Goal: Task Accomplishment & Management: Manage account settings

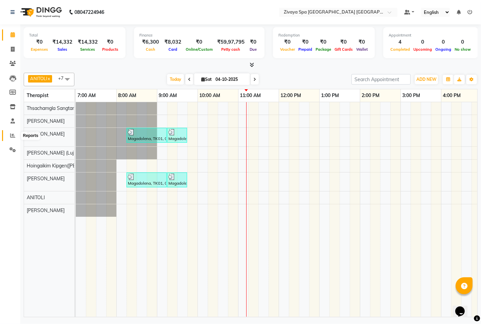
click at [14, 133] on icon at bounding box center [12, 135] width 5 height 5
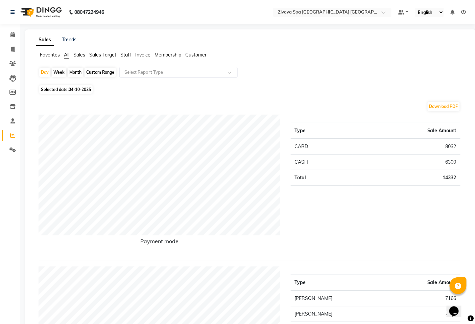
click at [107, 55] on span "Sales Target" at bounding box center [102, 55] width 27 height 6
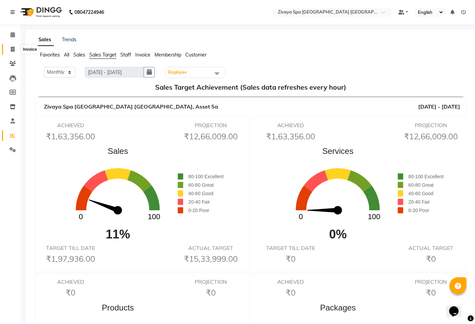
click at [11, 51] on icon at bounding box center [13, 49] width 4 height 5
select select "service"
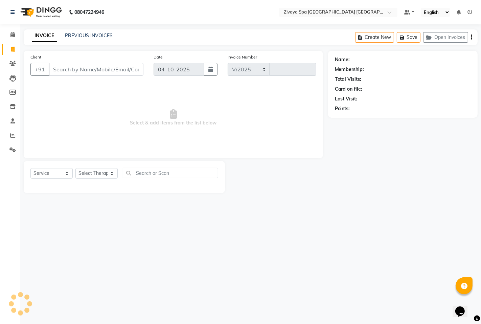
select select "6501"
type input "1819"
click at [10, 35] on icon at bounding box center [12, 34] width 4 height 5
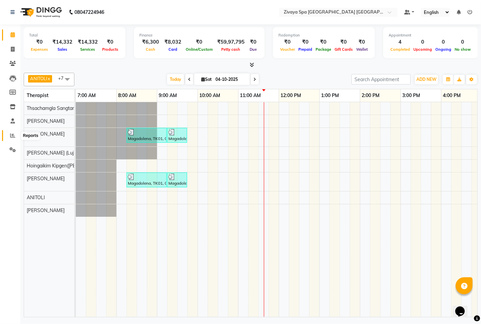
click at [12, 138] on icon at bounding box center [12, 135] width 5 height 5
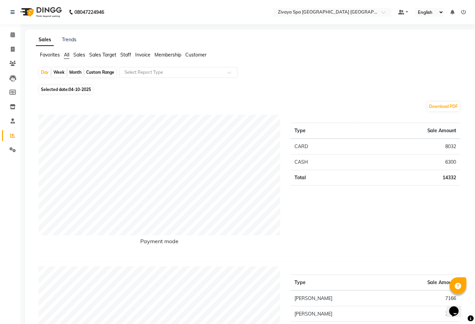
click at [85, 54] on span "Sales" at bounding box center [79, 55] width 12 height 6
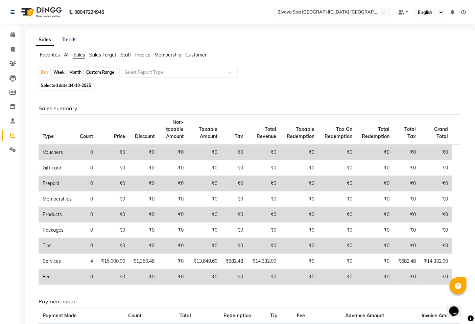
click at [66, 53] on span "All" at bounding box center [66, 55] width 5 height 6
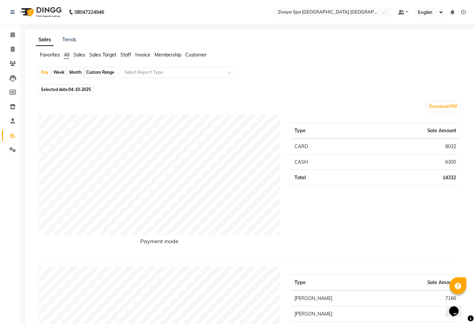
click at [82, 89] on span "04-10-2025" at bounding box center [80, 89] width 22 height 5
select select "10"
select select "2025"
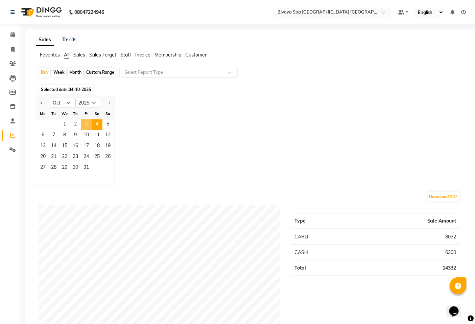
click at [83, 122] on span "3" at bounding box center [86, 124] width 11 height 11
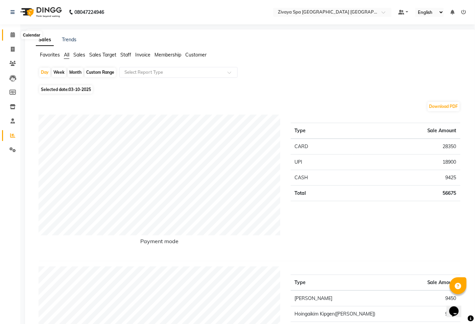
click at [12, 35] on icon at bounding box center [12, 34] width 4 height 5
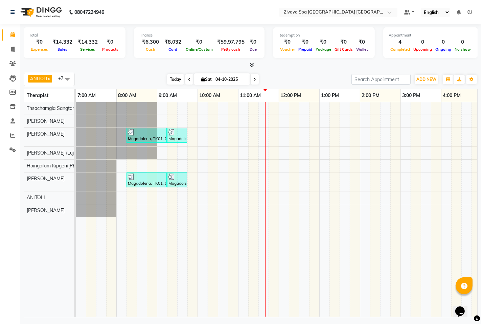
click at [177, 79] on span "Today" at bounding box center [175, 79] width 17 height 10
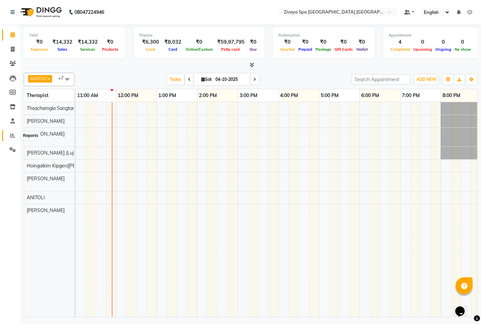
click at [15, 133] on icon at bounding box center [12, 135] width 5 height 5
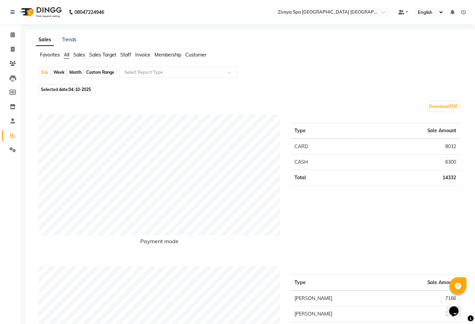
click at [80, 91] on span "04-10-2025" at bounding box center [80, 89] width 22 height 5
select select "10"
select select "2025"
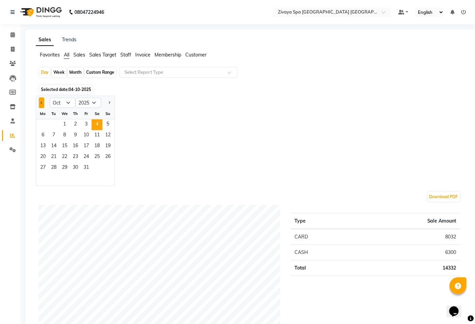
click at [41, 103] on span "Previous month" at bounding box center [42, 102] width 2 height 2
select select "9"
click at [44, 166] on span "29" at bounding box center [43, 168] width 11 height 11
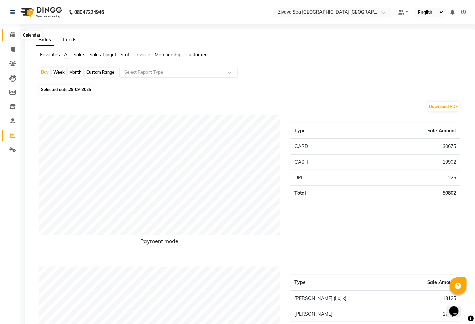
click at [13, 35] on icon at bounding box center [12, 34] width 4 height 5
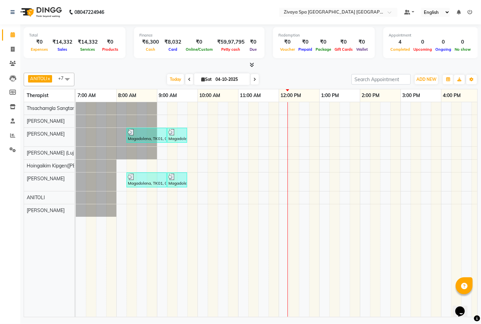
click at [188, 79] on icon at bounding box center [189, 79] width 3 height 4
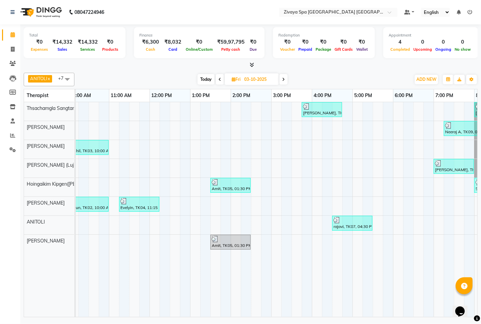
scroll to position [0, 89]
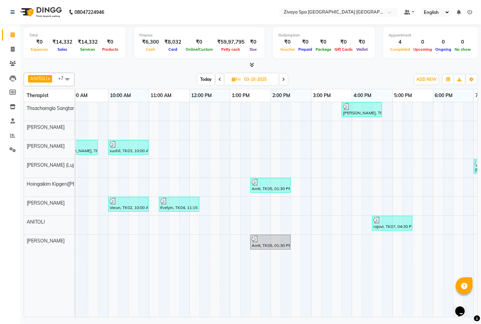
click at [210, 79] on span "Today" at bounding box center [205, 79] width 17 height 10
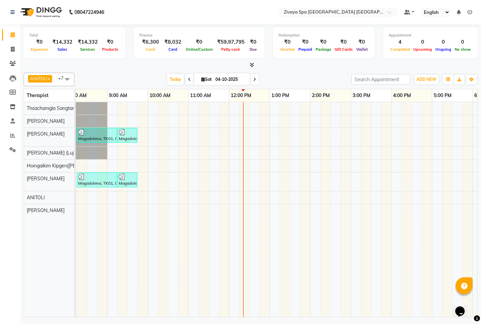
scroll to position [0, 0]
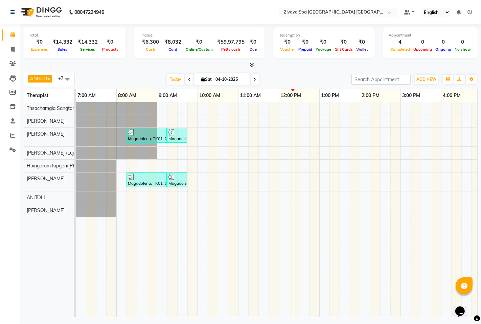
click at [189, 78] on span at bounding box center [189, 79] width 8 height 10
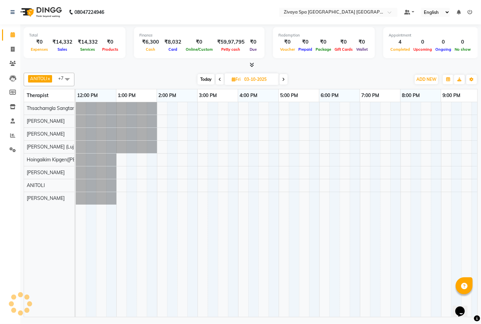
scroll to position [0, 203]
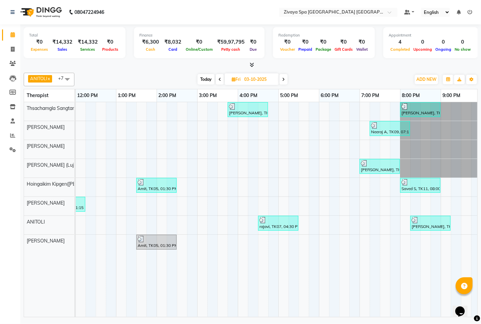
click at [285, 79] on span at bounding box center [283, 79] width 8 height 10
type input "04-10-2025"
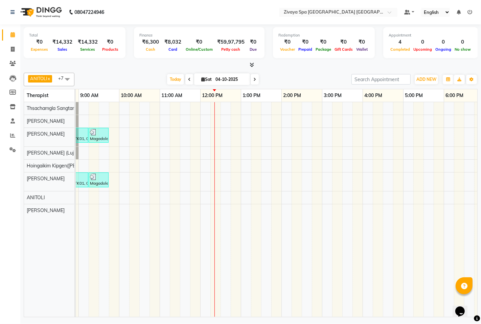
scroll to position [0, 77]
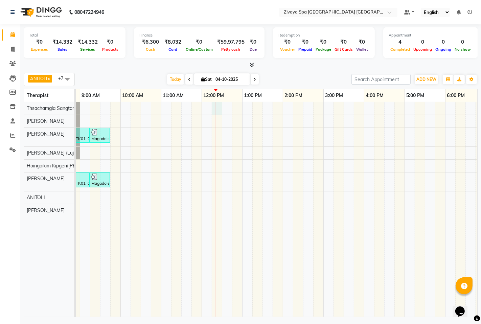
click at [218, 103] on div "Magadolena, TK01, 08:15 AM-09:15 AM, Swedish De-Stress - 60 Mins Magadolena, TK…" at bounding box center [323, 209] width 649 height 215
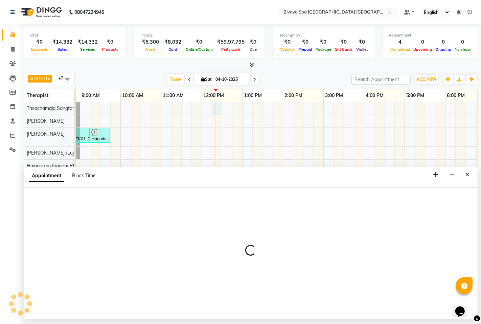
select select "49489"
select select "735"
select select "tentative"
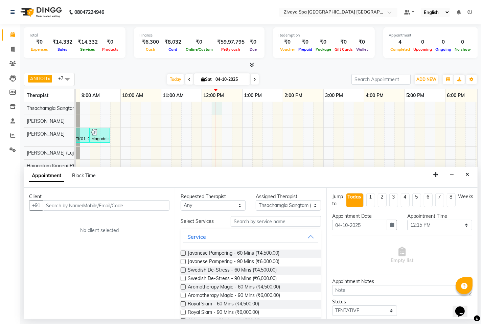
click at [96, 202] on input "text" at bounding box center [106, 205] width 126 height 10
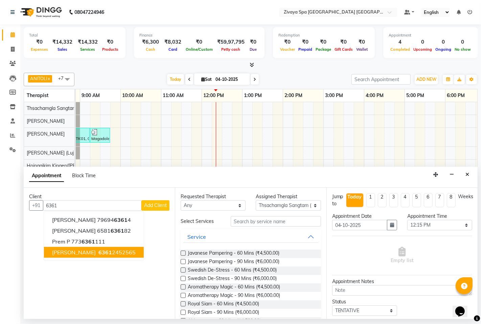
click at [98, 251] on span "6361" at bounding box center [105, 252] width 14 height 7
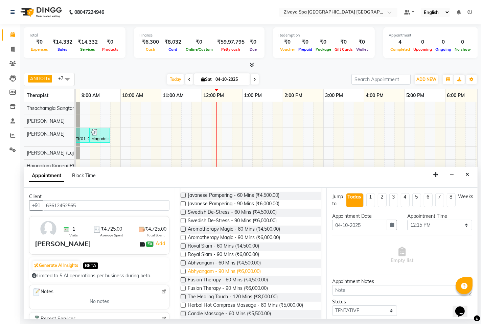
scroll to position [75, 0]
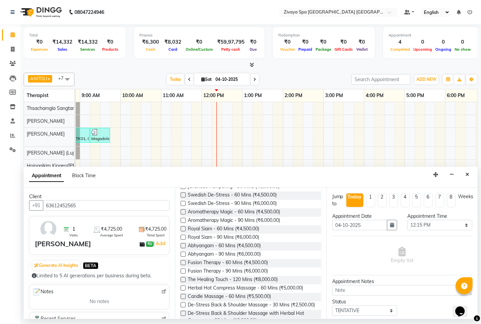
type input "63612452565"
click at [184, 228] on label at bounding box center [183, 228] width 5 height 5
click at [184, 228] on input "checkbox" at bounding box center [183, 229] width 4 height 4
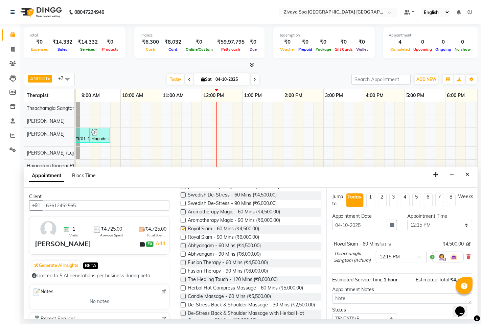
checkbox input "false"
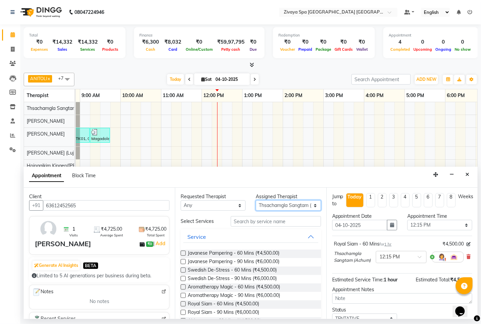
click at [298, 204] on select "Select Abin [PERSON_NAME]([PERSON_NAME]) [PERSON_NAME] ([PERSON_NAME]) [PERSON_…" at bounding box center [288, 205] width 65 height 10
select select "71800"
click at [256, 200] on select "Select Abin [PERSON_NAME]([PERSON_NAME]) [PERSON_NAME] ([PERSON_NAME]) [PERSON_…" at bounding box center [288, 205] width 65 height 10
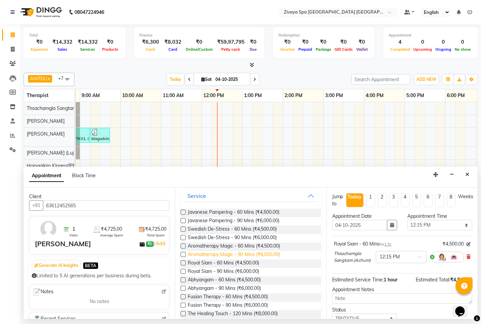
scroll to position [38, 0]
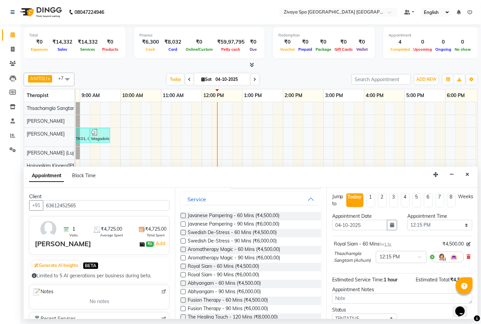
click at [184, 267] on label at bounding box center [183, 266] width 5 height 5
click at [184, 267] on input "checkbox" at bounding box center [183, 267] width 4 height 4
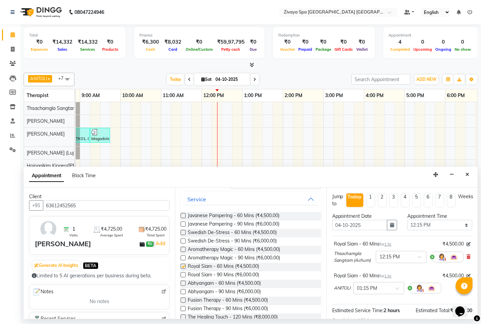
checkbox input "false"
click at [366, 291] on input "text" at bounding box center [372, 287] width 30 height 7
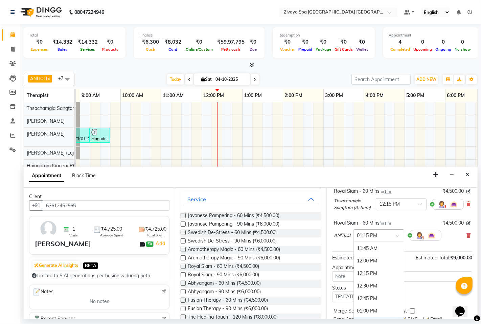
scroll to position [183, 0]
click at [369, 282] on div "12:15 PM" at bounding box center [379, 277] width 50 height 13
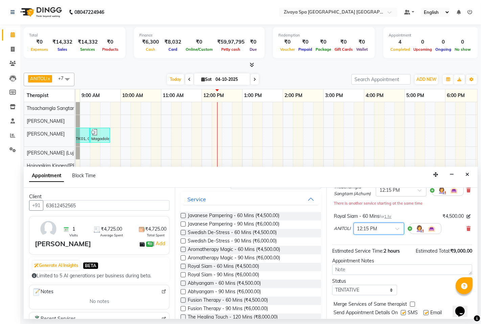
scroll to position [90, 0]
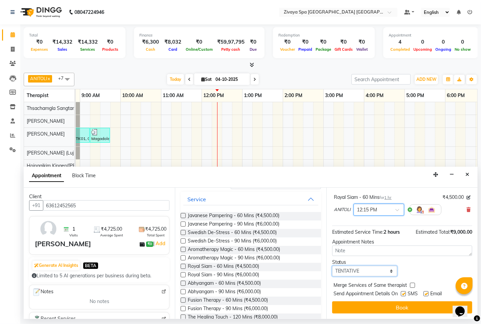
drag, startPoint x: 361, startPoint y: 273, endPoint x: 364, endPoint y: 278, distance: 5.9
click at [361, 273] on select "Select TENTATIVE CONFIRM CHECK-IN UPCOMING" at bounding box center [364, 271] width 65 height 10
select select "confirm booking"
click at [332, 267] on select "Select TENTATIVE CONFIRM CHECK-IN UPCOMING" at bounding box center [364, 271] width 65 height 10
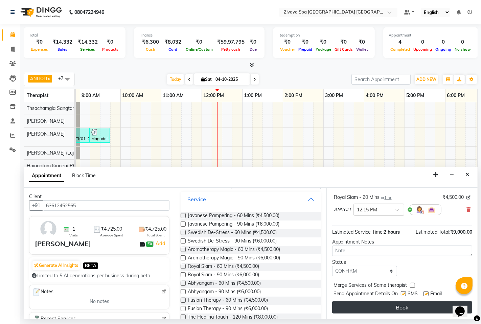
click at [403, 307] on button "Book" at bounding box center [402, 307] width 140 height 12
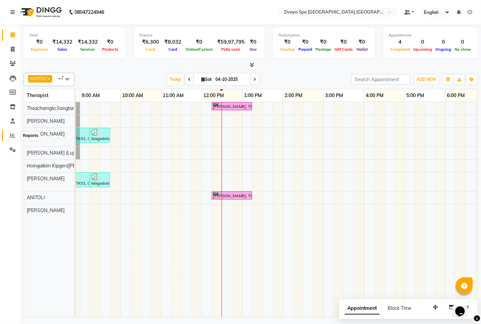
click at [15, 134] on span at bounding box center [13, 136] width 12 height 8
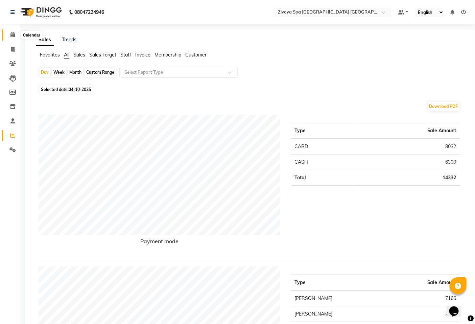
click at [14, 35] on icon at bounding box center [12, 34] width 4 height 5
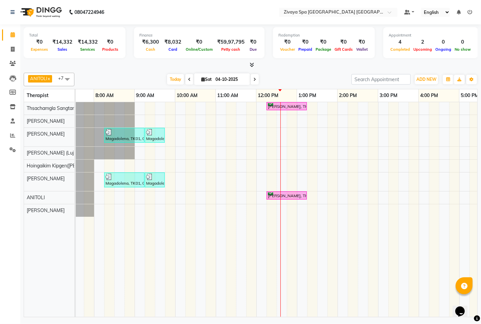
scroll to position [0, 22]
drag, startPoint x: 309, startPoint y: 310, endPoint x: 292, endPoint y: 310, distance: 16.6
click at [292, 310] on tr at bounding box center [377, 209] width 649 height 215
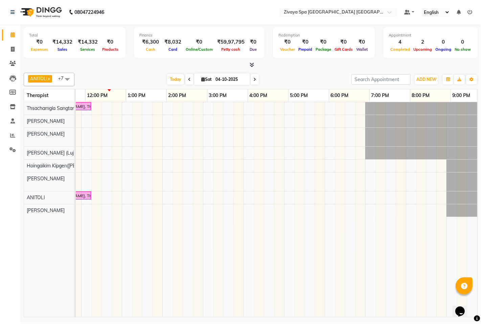
scroll to position [0, 238]
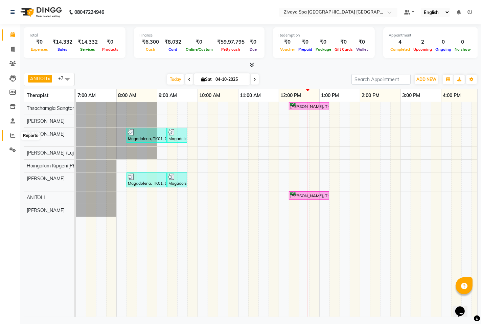
click at [11, 136] on icon at bounding box center [12, 135] width 5 height 5
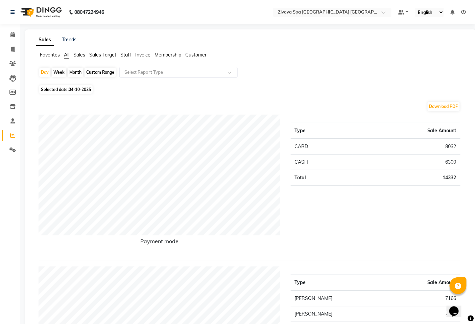
click at [98, 57] on span "Sales Target" at bounding box center [102, 55] width 27 height 6
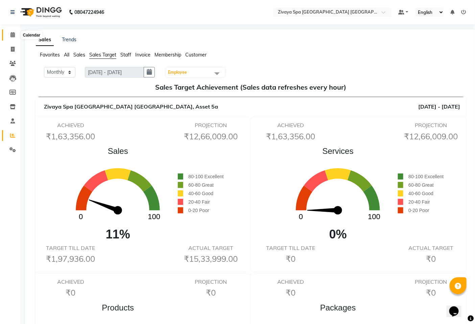
click at [15, 36] on span at bounding box center [13, 35] width 12 height 8
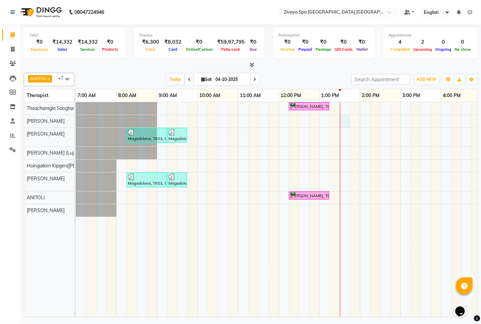
click at [343, 116] on div "[PERSON_NAME], TK02, 12:15 PM-01:15 PM, Royal Siam - 60 Mins Magadolena, TK01, …" at bounding box center [400, 209] width 649 height 215
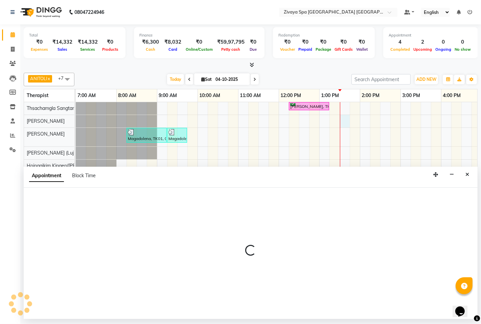
select select "49490"
select select "810"
select select "tentative"
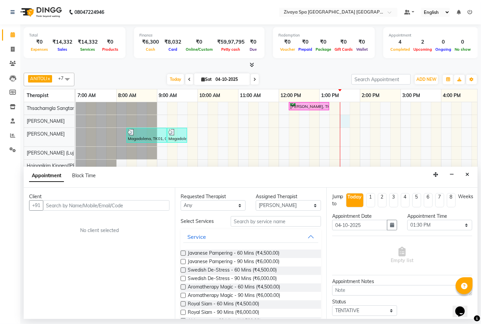
click at [159, 202] on input "text" at bounding box center [106, 205] width 126 height 10
type input "9902944733"
click at [159, 202] on span "Add Client" at bounding box center [155, 205] width 23 height 6
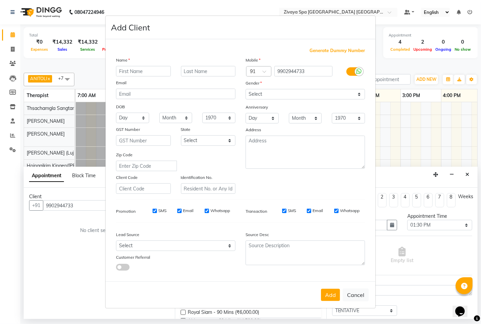
click at [133, 72] on input "text" at bounding box center [143, 71] width 55 height 10
type input "[PERSON_NAME]"
click at [261, 98] on select "Select [DEMOGRAPHIC_DATA] [DEMOGRAPHIC_DATA] Other Prefer Not To Say" at bounding box center [304, 94] width 119 height 10
select select "[DEMOGRAPHIC_DATA]"
click at [245, 89] on select "Select [DEMOGRAPHIC_DATA] [DEMOGRAPHIC_DATA] Other Prefer Not To Say" at bounding box center [304, 94] width 119 height 10
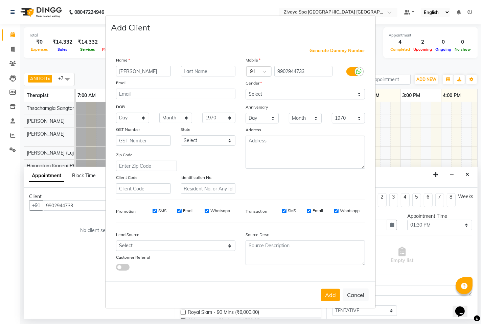
click at [156, 210] on input "SMS" at bounding box center [155, 211] width 4 height 4
checkbox input "false"
click at [178, 210] on input "Email" at bounding box center [179, 211] width 4 height 4
checkbox input "false"
drag, startPoint x: 206, startPoint y: 212, endPoint x: 251, endPoint y: 254, distance: 61.5
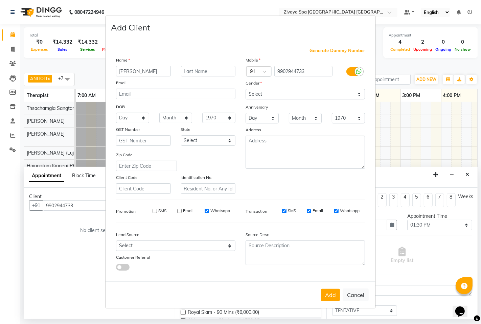
click at [206, 212] on input "Whatsapp" at bounding box center [207, 211] width 4 height 4
checkbox input "false"
click at [329, 295] on button "Add" at bounding box center [330, 295] width 19 height 12
select select
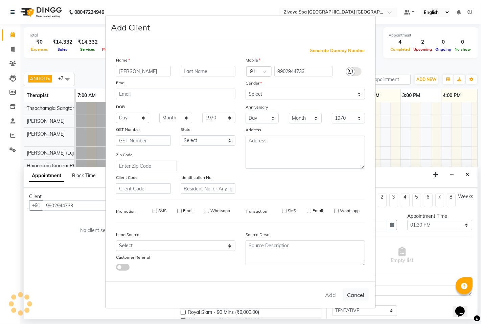
select select
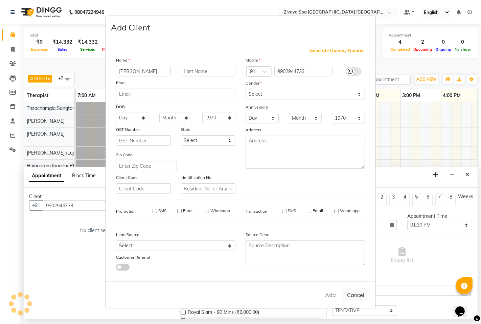
checkbox input "false"
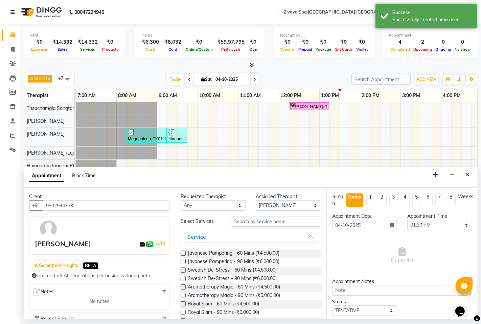
click at [184, 311] on label at bounding box center [183, 312] width 5 height 5
click at [184, 311] on input "checkbox" at bounding box center [183, 313] width 4 height 4
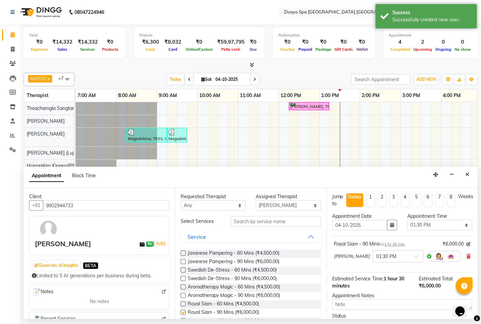
checkbox input "false"
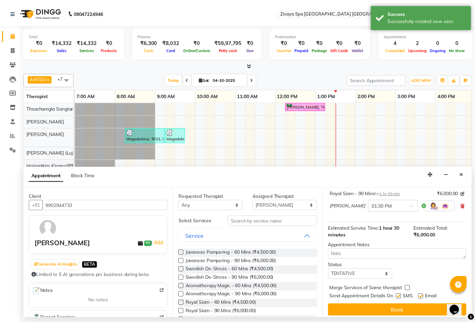
scroll to position [55, 0]
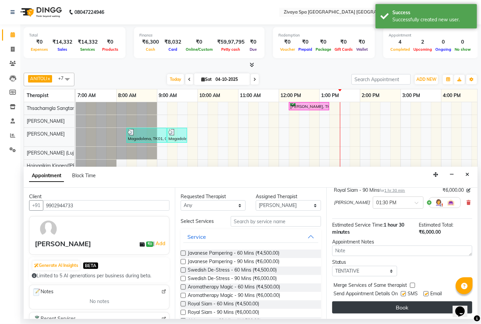
click at [404, 304] on button "Book" at bounding box center [402, 307] width 140 height 12
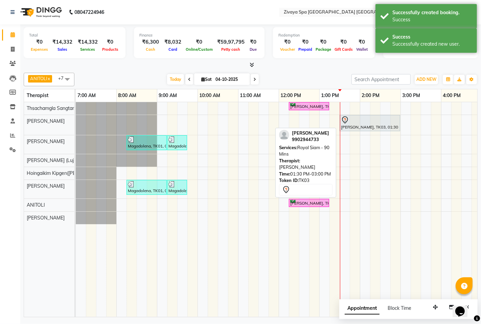
click at [367, 127] on div "[PERSON_NAME], TK03, 01:30 PM-03:00 PM, Royal Siam - 90 Mins" at bounding box center [369, 123] width 59 height 14
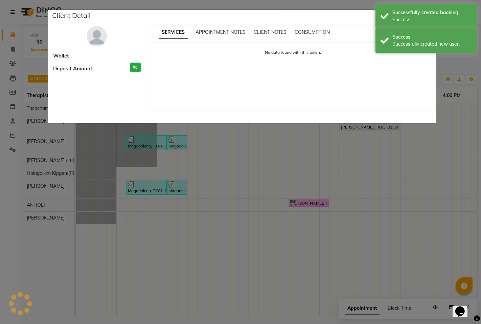
select select "7"
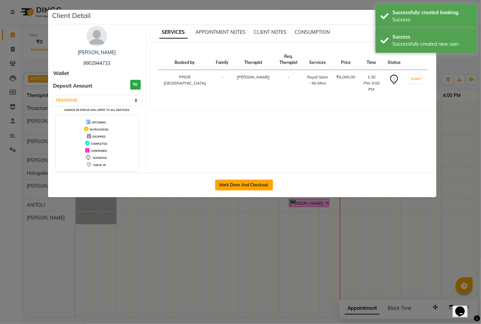
click at [255, 184] on button "Mark Done And Checkout" at bounding box center [244, 185] width 58 height 11
select select "service"
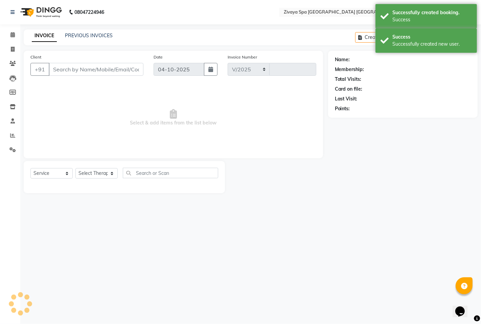
select select "6501"
type input "1819"
type input "9902944733"
select select "49490"
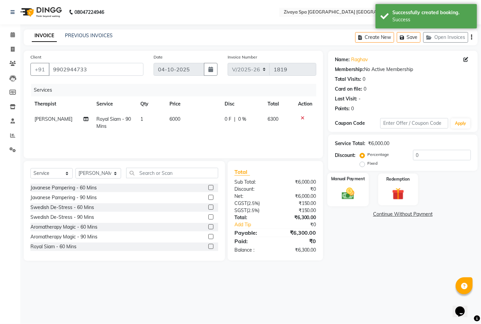
click at [344, 188] on img at bounding box center [347, 193] width 21 height 15
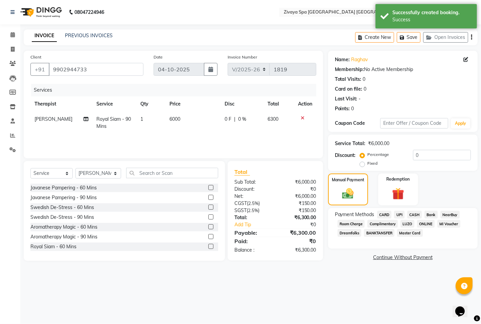
click at [395, 216] on span "UPI" at bounding box center [399, 215] width 10 height 8
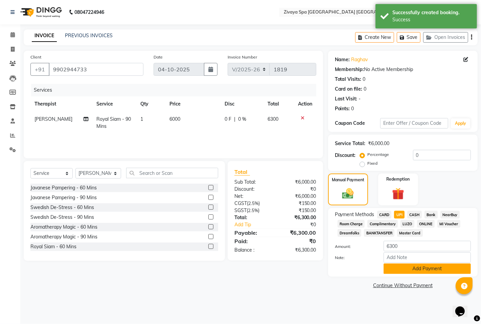
click at [414, 269] on button "Add Payment" at bounding box center [426, 268] width 87 height 10
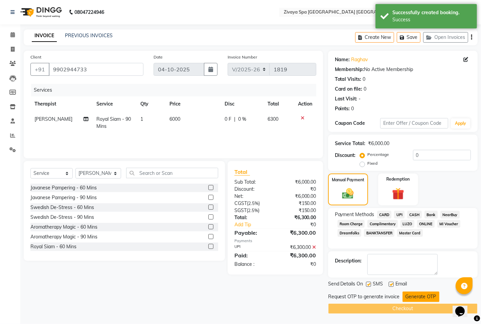
click at [418, 292] on button "Generate OTP" at bounding box center [420, 296] width 37 height 10
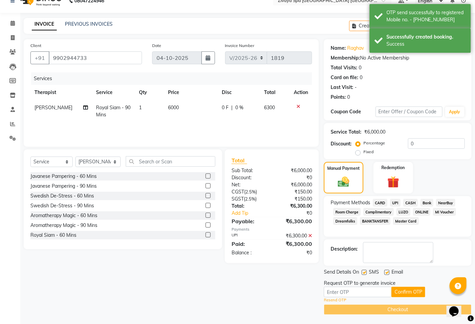
scroll to position [12, 0]
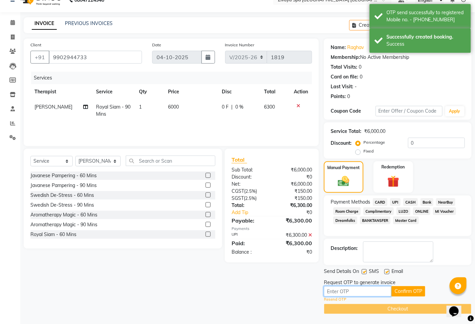
click at [357, 292] on input "text" at bounding box center [358, 291] width 68 height 10
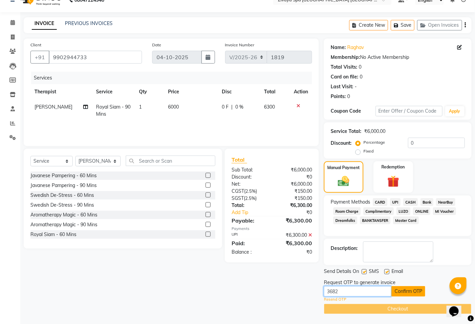
type input "3682"
click at [400, 288] on button "Confirm OTP" at bounding box center [409, 291] width 34 height 10
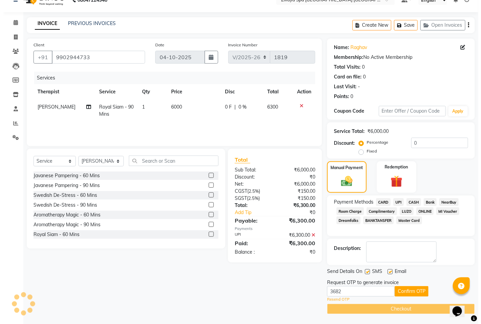
scroll to position [0, 0]
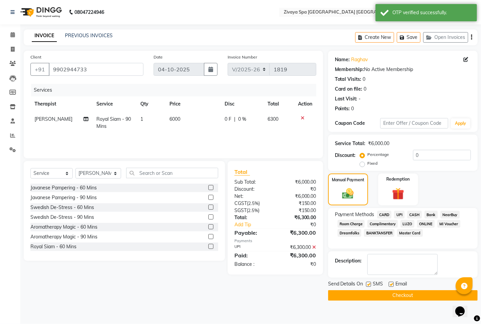
click at [400, 295] on button "Checkout" at bounding box center [402, 295] width 149 height 10
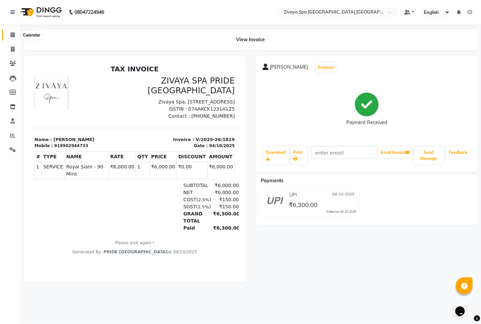
click at [11, 34] on icon at bounding box center [12, 34] width 4 height 5
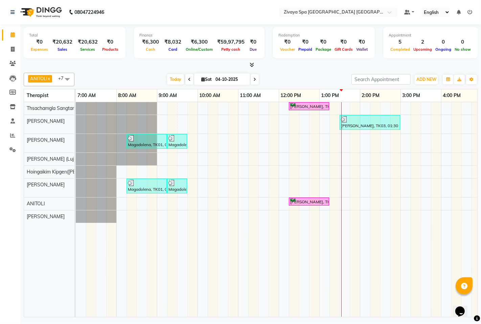
click at [344, 177] on div "[PERSON_NAME], TK02, 12:15 PM-01:15 PM, [GEOGRAPHIC_DATA] - 60 Mins [PERSON_NAM…" at bounding box center [400, 209] width 649 height 215
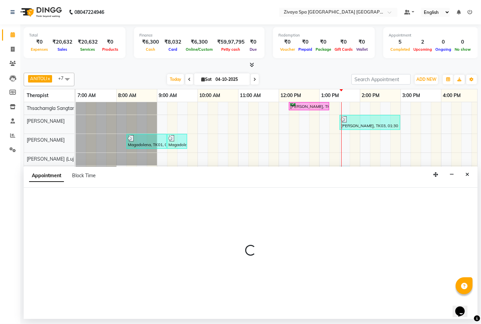
select select "58496"
select select "810"
select select "tentative"
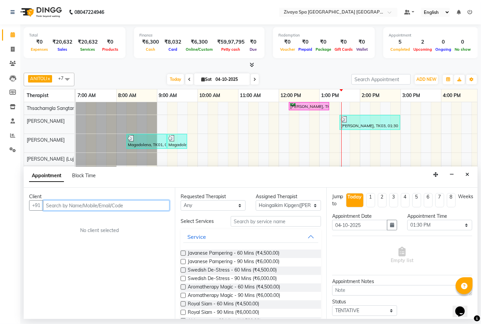
click at [112, 207] on input "text" at bounding box center [106, 205] width 126 height 10
type input "9845679572"
click at [149, 205] on span "Add Client" at bounding box center [155, 205] width 23 height 6
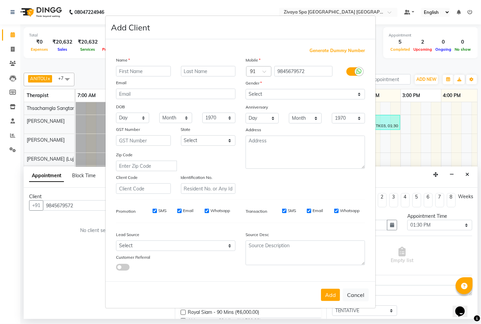
click at [136, 72] on input "text" at bounding box center [143, 71] width 55 height 10
type input "sagar"
click at [271, 90] on select "Select [DEMOGRAPHIC_DATA] [DEMOGRAPHIC_DATA] Other Prefer Not To Say" at bounding box center [304, 94] width 119 height 10
select select "[DEMOGRAPHIC_DATA]"
click at [245, 89] on select "Select [DEMOGRAPHIC_DATA] [DEMOGRAPHIC_DATA] Other Prefer Not To Say" at bounding box center [304, 94] width 119 height 10
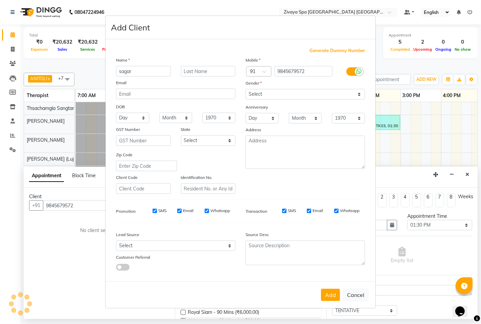
click at [154, 210] on input "SMS" at bounding box center [155, 211] width 4 height 4
checkbox input "false"
click at [179, 211] on input "Email" at bounding box center [179, 211] width 4 height 4
checkbox input "false"
click at [211, 212] on label "Whatsapp" at bounding box center [220, 211] width 20 height 6
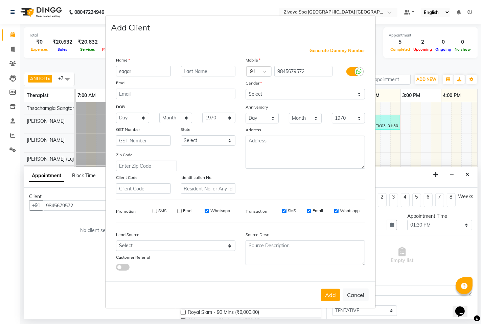
click at [209, 212] on input "Whatsapp" at bounding box center [207, 211] width 4 height 4
checkbox input "false"
click at [327, 297] on button "Add" at bounding box center [330, 295] width 19 height 12
select select
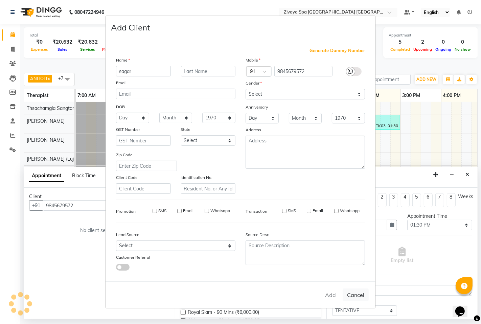
select select
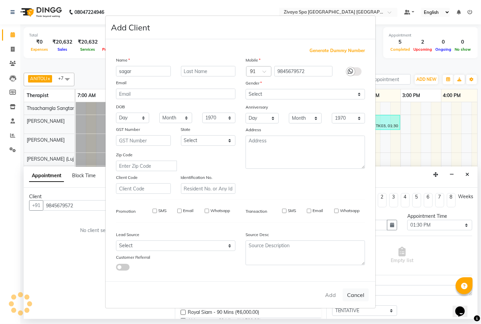
checkbox input "false"
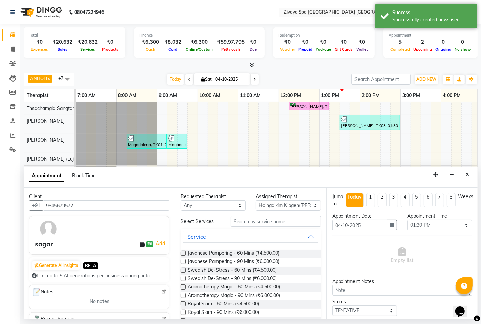
click at [183, 310] on label at bounding box center [183, 312] width 5 height 5
click at [183, 311] on input "checkbox" at bounding box center [183, 313] width 4 height 4
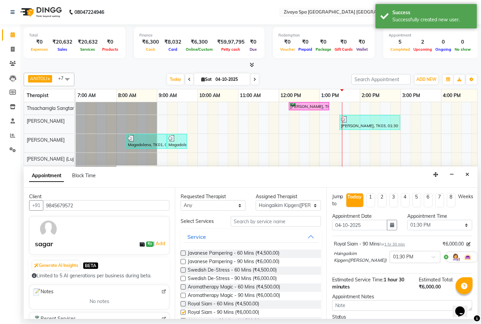
checkbox input "false"
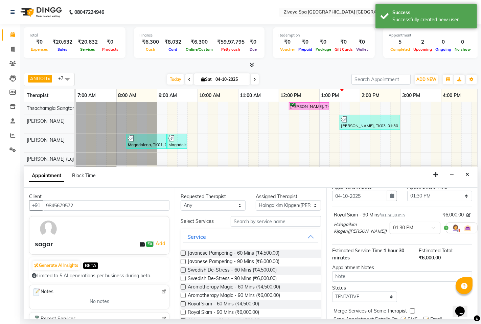
scroll to position [55, 0]
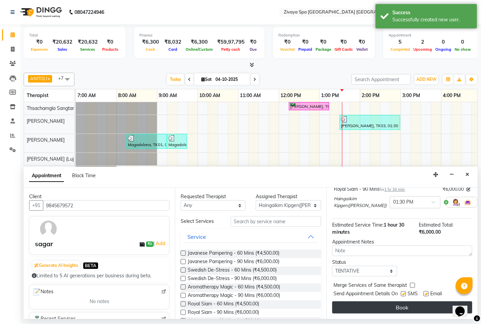
click at [407, 303] on button "Book" at bounding box center [402, 307] width 140 height 12
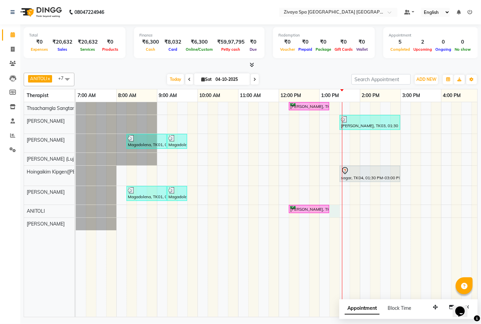
click at [330, 208] on div "[PERSON_NAME], TK02, 12:15 PM-01:15 PM, [GEOGRAPHIC_DATA] - 60 Mins [PERSON_NAM…" at bounding box center [400, 209] width 649 height 215
select select "71800"
select select "tentative"
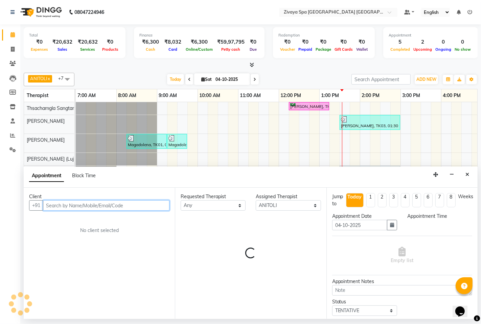
select select "795"
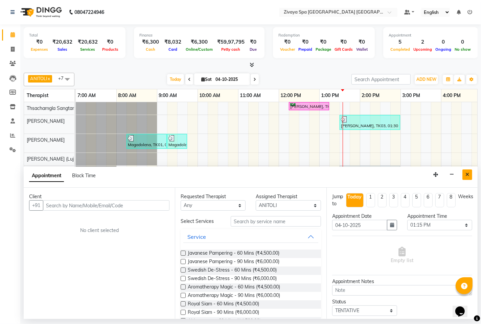
click at [463, 177] on button "Close" at bounding box center [467, 174] width 10 height 10
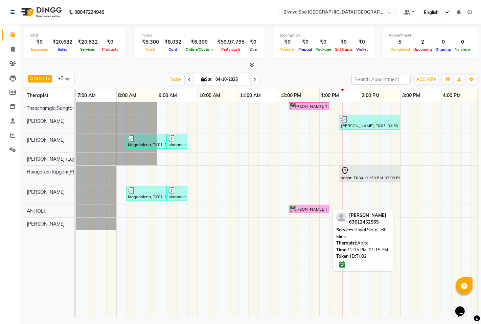
click at [311, 210] on div "[PERSON_NAME], TK02, 12:15 PM-01:15 PM, Royal Siam - 60 Mins" at bounding box center [308, 209] width 39 height 6
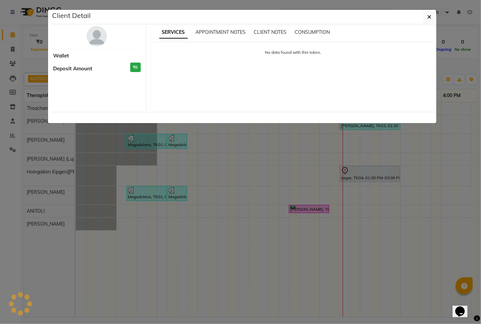
select select "6"
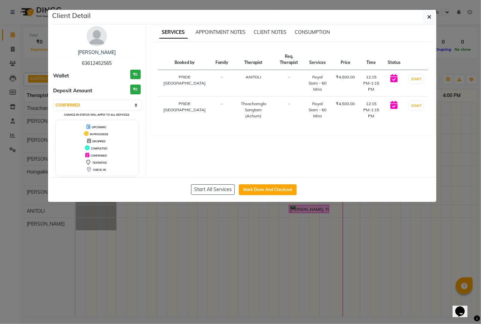
drag, startPoint x: 80, startPoint y: 65, endPoint x: 117, endPoint y: 63, distance: 36.2
click at [117, 63] on div "[PERSON_NAME] 63612452565" at bounding box center [97, 58] width 88 height 18
copy span "63612452565"
click at [431, 15] on button "button" at bounding box center [429, 16] width 13 height 13
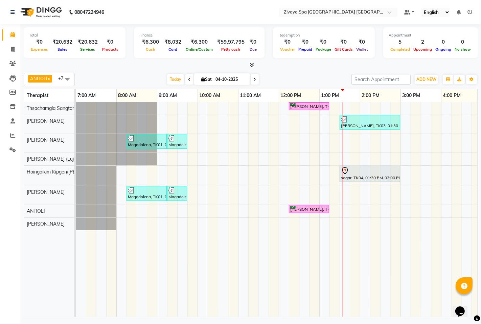
click at [331, 208] on div "[PERSON_NAME], TK02, 12:15 PM-01:15 PM, [GEOGRAPHIC_DATA] - 60 Mins [PERSON_NAM…" at bounding box center [400, 209] width 649 height 215
select select "71800"
select select "tentative"
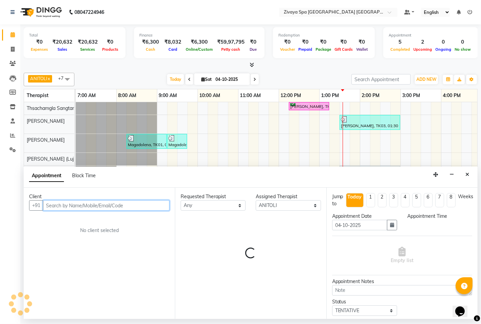
select select "795"
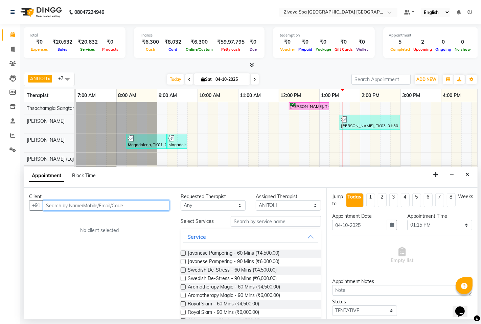
click at [126, 204] on input "text" at bounding box center [106, 205] width 126 height 10
paste input "63612452565"
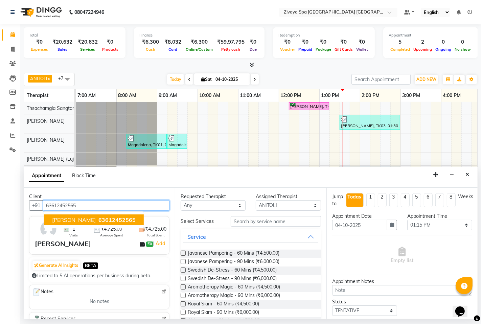
click at [98, 222] on span "63612452565" at bounding box center [116, 219] width 37 height 7
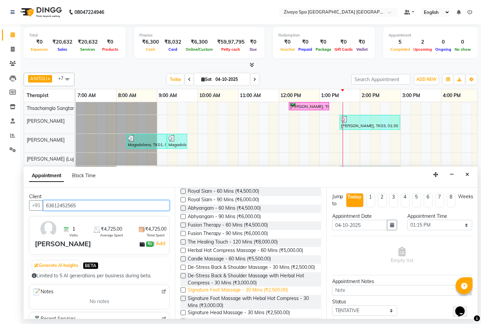
scroll to position [150, 0]
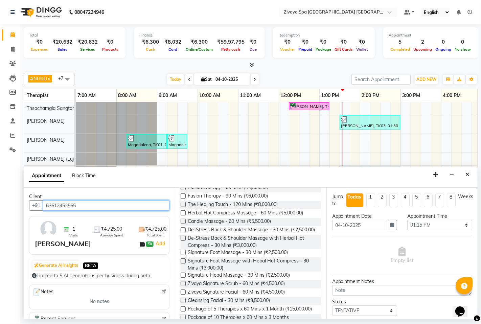
type input "63612452565"
click at [184, 278] on label at bounding box center [183, 275] width 5 height 5
click at [184, 278] on input "checkbox" at bounding box center [183, 276] width 4 height 4
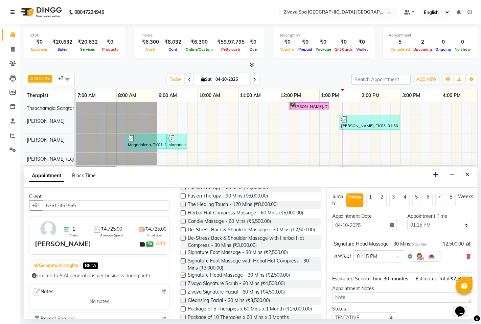
checkbox input "false"
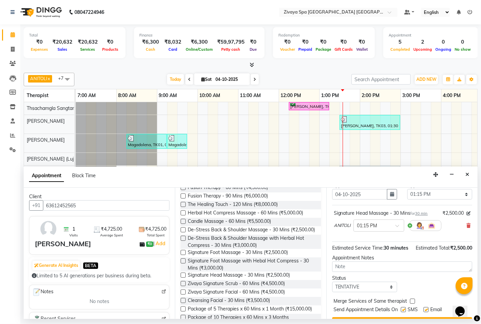
scroll to position [53, 0]
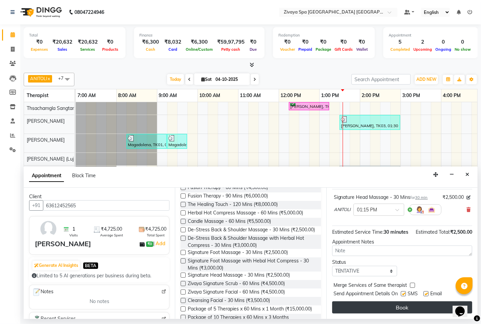
click at [414, 302] on button "Book" at bounding box center [402, 307] width 140 height 12
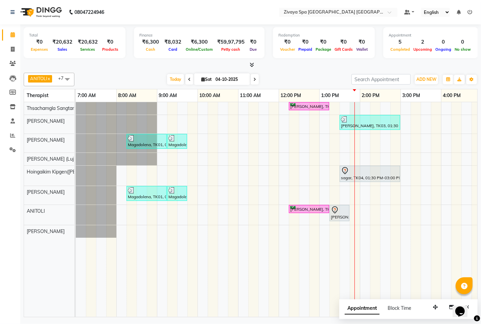
click at [350, 106] on div "[PERSON_NAME], TK02, 12:15 PM-01:15 PM, [GEOGRAPHIC_DATA] - 60 Mins [PERSON_NAM…" at bounding box center [400, 209] width 649 height 215
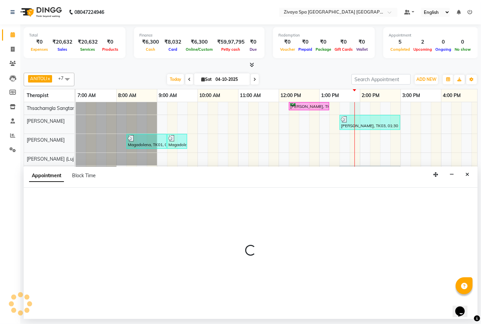
select select "49489"
select select "825"
select select "tentative"
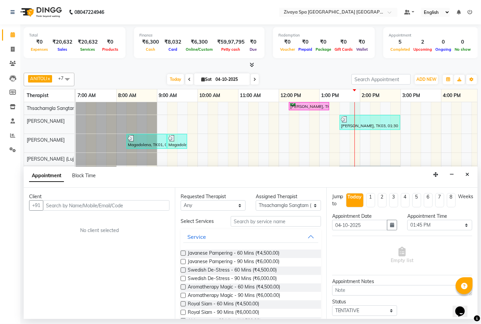
click at [117, 204] on input "text" at bounding box center [106, 205] width 126 height 10
type input "9844181181"
click at [152, 204] on span "Add Client" at bounding box center [155, 205] width 23 height 6
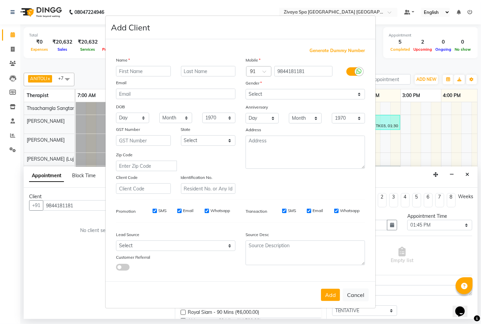
click at [140, 73] on input "text" at bounding box center [143, 71] width 55 height 10
type input "Satish"
click at [289, 94] on select "Select [DEMOGRAPHIC_DATA] [DEMOGRAPHIC_DATA] Other Prefer Not To Say" at bounding box center [304, 94] width 119 height 10
select select "[DEMOGRAPHIC_DATA]"
click at [245, 89] on select "Select [DEMOGRAPHIC_DATA] [DEMOGRAPHIC_DATA] Other Prefer Not To Say" at bounding box center [304, 94] width 119 height 10
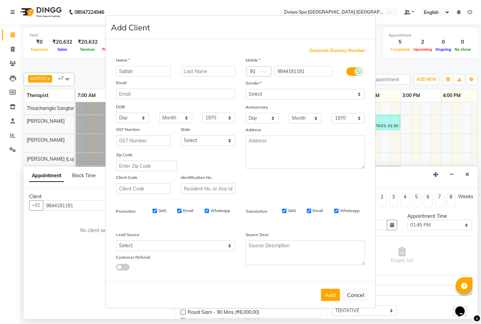
click at [153, 209] on input "SMS" at bounding box center [155, 211] width 4 height 4
checkbox input "false"
click at [183, 210] on label "Email" at bounding box center [188, 211] width 10 height 6
click at [182, 210] on input "Email" at bounding box center [179, 211] width 4 height 4
checkbox input "false"
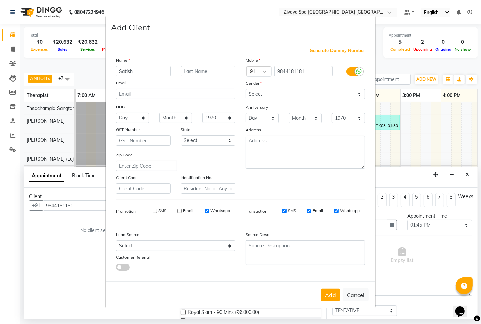
click at [216, 211] on label "Whatsapp" at bounding box center [220, 211] width 20 height 6
click at [209, 211] on input "Whatsapp" at bounding box center [207, 211] width 4 height 4
checkbox input "false"
click at [332, 291] on button "Add" at bounding box center [330, 295] width 19 height 12
select select
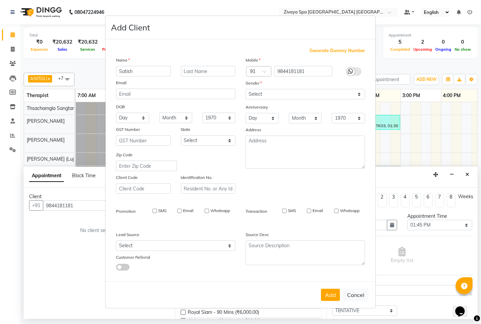
select select
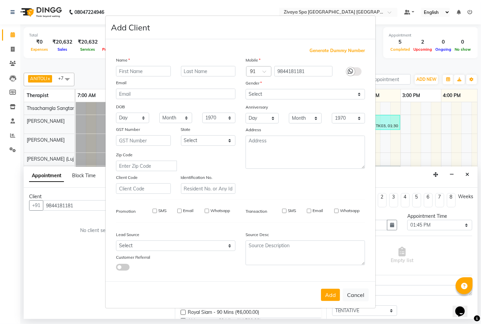
select select
checkbox input "false"
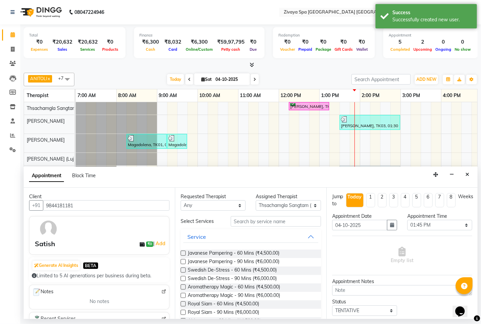
click at [184, 311] on label at bounding box center [183, 312] width 5 height 5
click at [184, 311] on input "checkbox" at bounding box center [183, 313] width 4 height 4
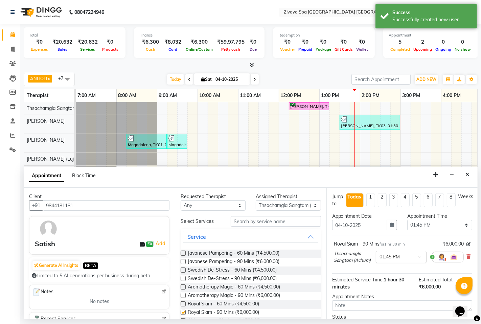
checkbox input "false"
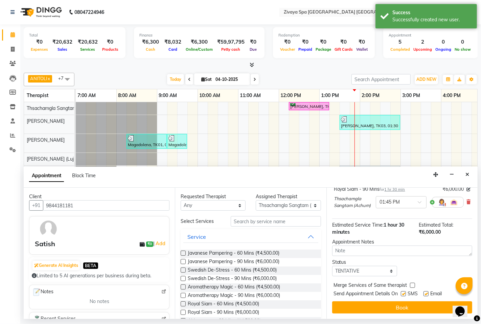
scroll to position [61, 0]
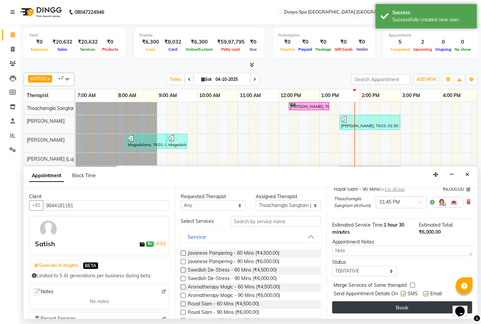
click at [406, 308] on button "Book" at bounding box center [402, 307] width 140 height 12
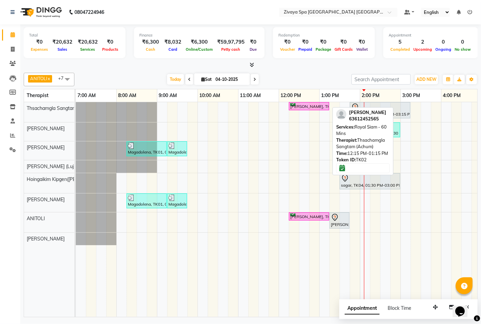
click at [321, 104] on div "[PERSON_NAME], TK02, 12:15 PM-01:15 PM, Royal Siam - 60 Mins" at bounding box center [308, 106] width 39 height 6
select select "6"
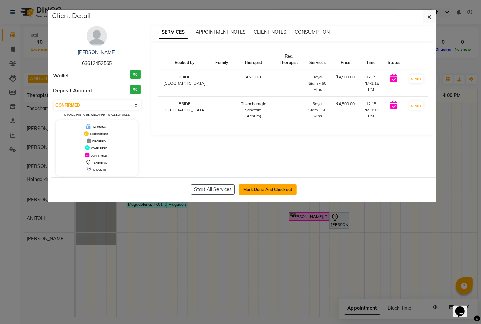
click at [269, 192] on button "Mark Done And Checkout" at bounding box center [268, 189] width 58 height 11
select select "service"
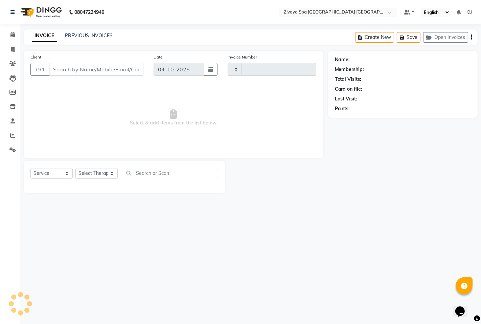
type input "1820"
select select "6501"
type input "63612452565"
select select "71800"
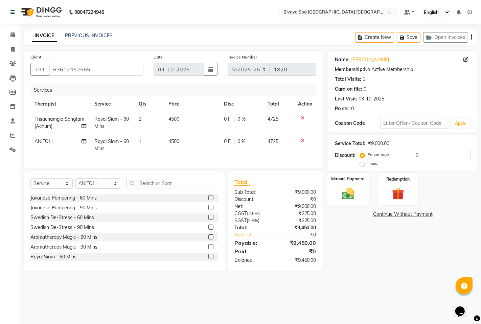
click at [357, 197] on img at bounding box center [347, 193] width 21 height 15
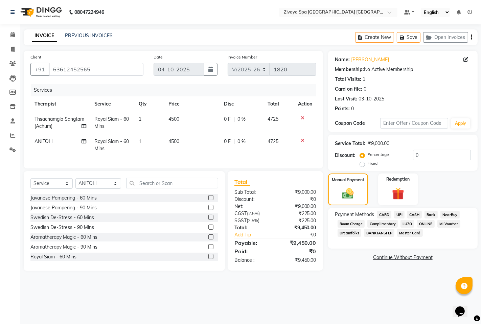
click at [389, 215] on span "CARD" at bounding box center [384, 215] width 15 height 8
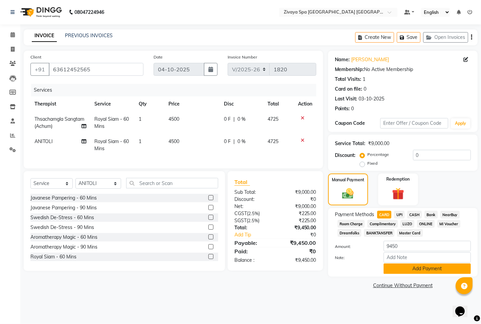
click at [421, 270] on button "Add Payment" at bounding box center [426, 268] width 87 height 10
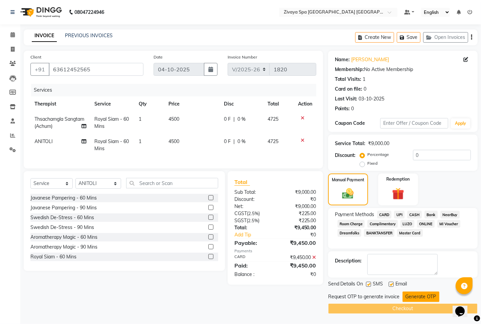
drag, startPoint x: 415, startPoint y: 296, endPoint x: 396, endPoint y: 299, distance: 19.1
click at [415, 296] on button "Generate OTP" at bounding box center [420, 296] width 37 height 10
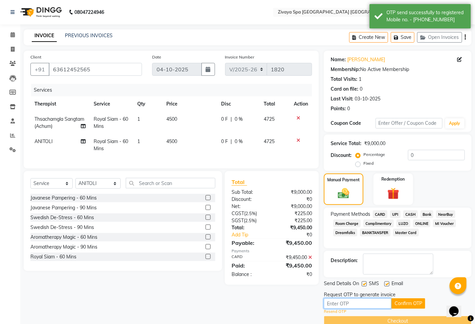
click at [379, 302] on input "text" at bounding box center [358, 303] width 68 height 10
type input "8839"
click at [414, 306] on button "Confirm OTP" at bounding box center [409, 303] width 34 height 10
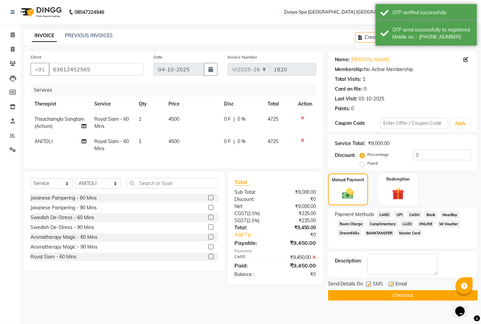
click at [404, 296] on button "Checkout" at bounding box center [402, 295] width 149 height 10
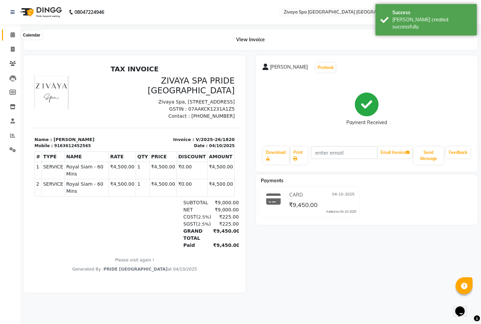
click at [12, 34] on icon at bounding box center [12, 34] width 4 height 5
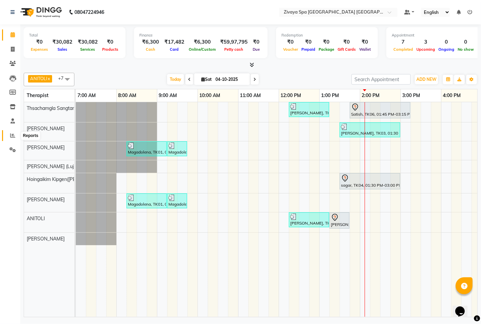
click at [13, 134] on icon at bounding box center [12, 135] width 5 height 5
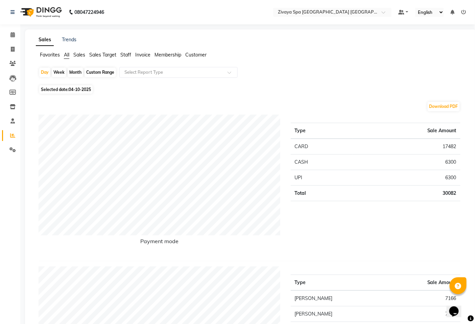
click at [97, 56] on span "Sales Target" at bounding box center [102, 55] width 27 height 6
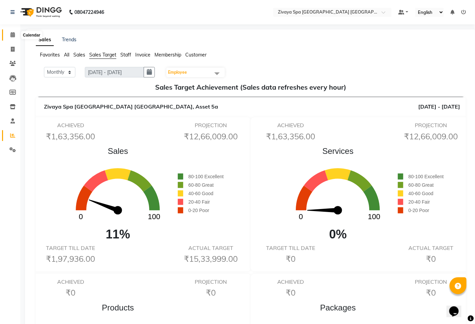
click at [14, 32] on icon at bounding box center [12, 34] width 4 height 5
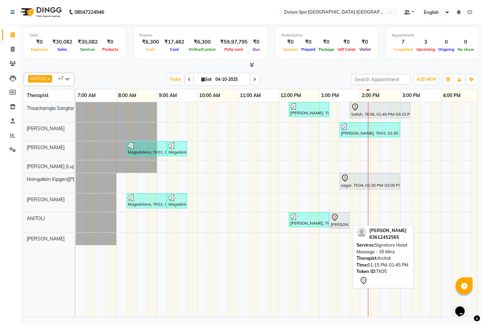
click at [339, 222] on div "[PERSON_NAME], TK05, 01:15 PM-01:45 PM, Signature Head Massage - 30 Mins" at bounding box center [339, 220] width 19 height 14
select select "7"
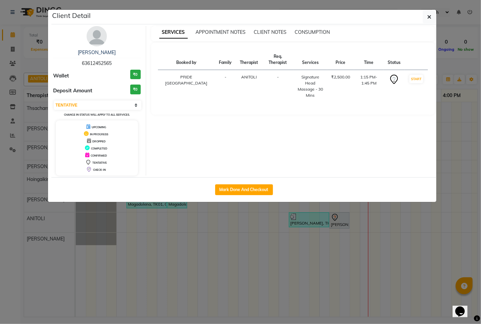
drag, startPoint x: 258, startPoint y: 187, endPoint x: 283, endPoint y: 212, distance: 35.4
click at [258, 187] on button "Mark Done And Checkout" at bounding box center [244, 189] width 58 height 11
select select "service"
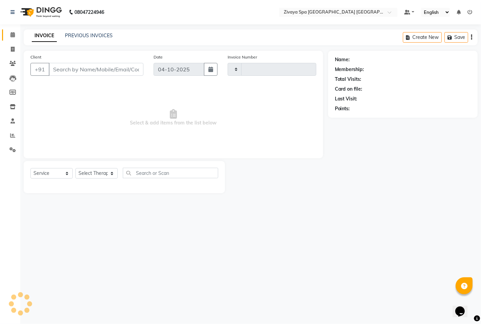
type input "1821"
select select "6501"
type input "63612452565"
select select "71800"
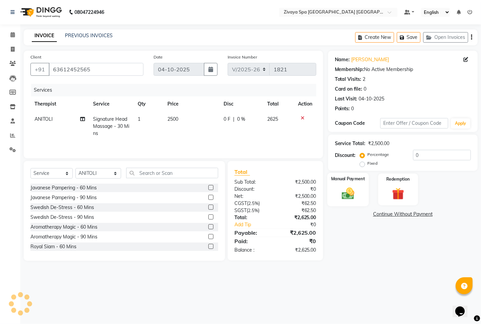
click at [348, 198] on img at bounding box center [347, 193] width 21 height 15
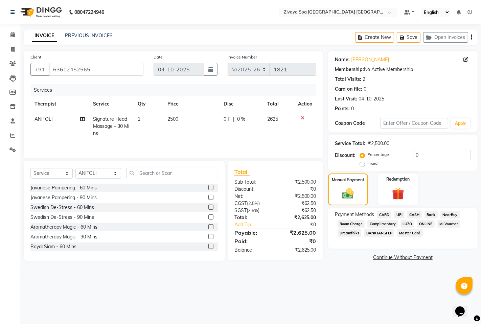
click at [384, 214] on span "CARD" at bounding box center [384, 215] width 15 height 8
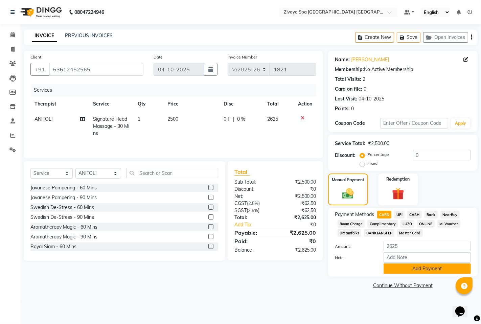
click at [410, 264] on button "Add Payment" at bounding box center [426, 268] width 87 height 10
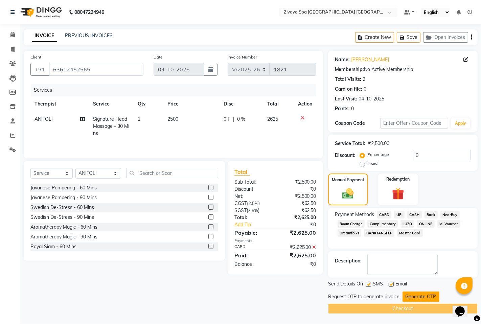
drag, startPoint x: 417, startPoint y: 295, endPoint x: 406, endPoint y: 297, distance: 10.6
click at [417, 296] on button "Generate OTP" at bounding box center [420, 296] width 37 height 10
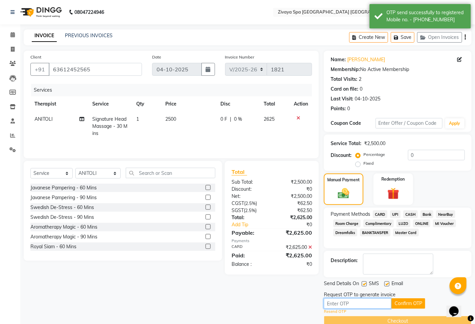
click at [377, 303] on input "text" at bounding box center [358, 303] width 68 height 10
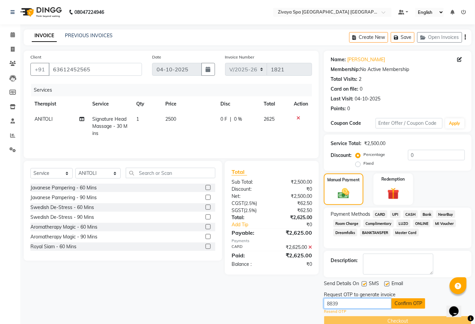
type input "8839"
click at [406, 308] on button "Confirm OTP" at bounding box center [409, 303] width 34 height 10
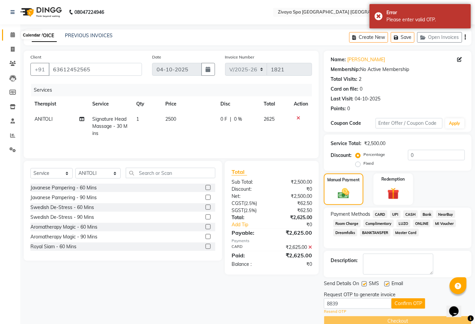
click at [11, 34] on icon at bounding box center [12, 34] width 4 height 5
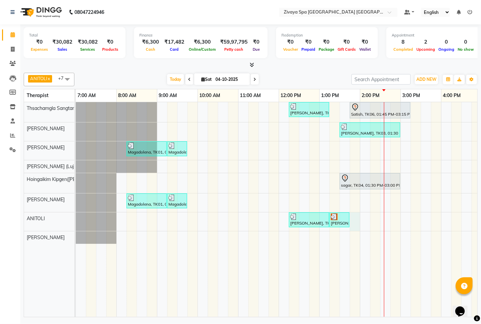
click at [350, 221] on div "[PERSON_NAME], TK02, 12:15 PM-01:15 PM, Royal Siam - 60 Mins Satish, TK06, 01:4…" at bounding box center [400, 209] width 649 height 215
select select "71800"
select select "tentative"
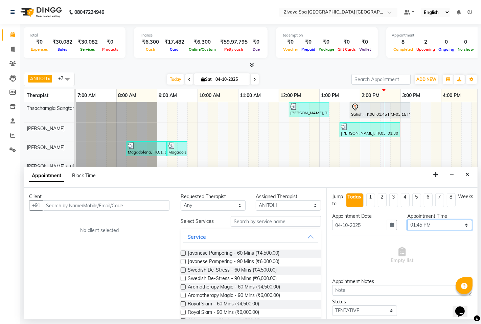
click at [431, 224] on select "Select 08:00 AM 08:15 AM 08:30 AM 08:45 AM 09:00 AM 09:15 AM 09:30 AM 09:45 AM …" at bounding box center [439, 225] width 65 height 10
select select "870"
click at [407, 220] on select "Select 08:00 AM 08:15 AM 08:30 AM 08:45 AM 09:00 AM 09:15 AM 09:30 AM 09:45 AM …" at bounding box center [439, 225] width 65 height 10
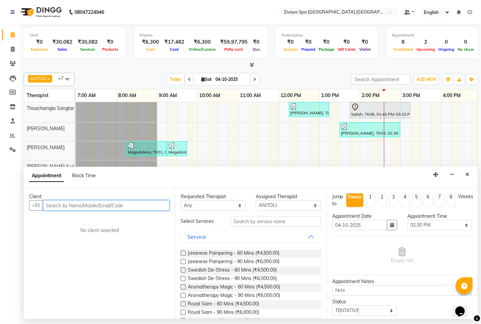
click at [122, 207] on input "text" at bounding box center [106, 205] width 126 height 10
click at [302, 157] on div "[PERSON_NAME], TK02, 12:15 PM-01:15 PM, Royal Siam - 60 Mins Satish, TK06, 01:4…" at bounding box center [400, 209] width 649 height 215
type input "63112452565"
click at [465, 173] on icon "Close" at bounding box center [467, 174] width 4 height 5
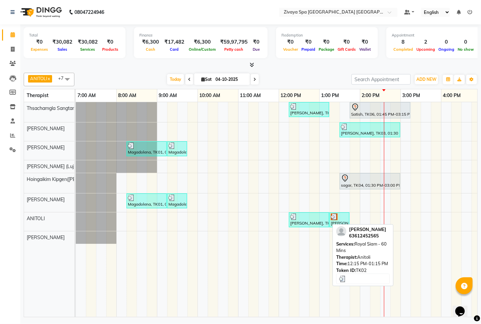
click at [308, 222] on div "[PERSON_NAME], TK02, 12:15 PM-01:15 PM, Royal Siam - 60 Mins" at bounding box center [308, 219] width 39 height 13
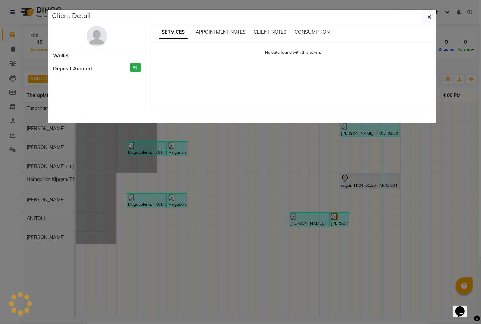
select select "3"
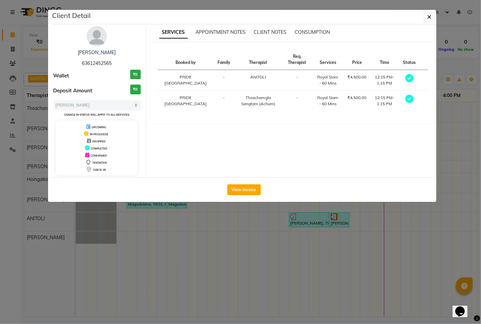
drag, startPoint x: 81, startPoint y: 62, endPoint x: 116, endPoint y: 64, distance: 35.3
click at [116, 64] on div "[PERSON_NAME] 63612452565" at bounding box center [97, 58] width 88 height 18
copy span "63612452565"
click at [430, 15] on icon "button" at bounding box center [429, 16] width 4 height 5
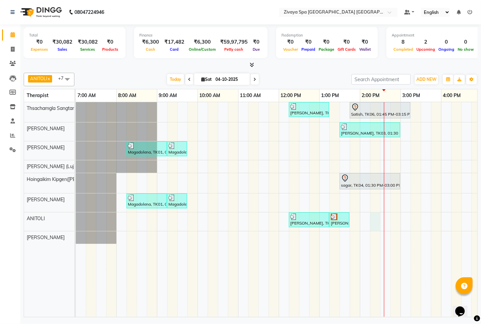
click at [379, 220] on div "[PERSON_NAME], TK02, 12:15 PM-01:15 PM, Royal Siam - 60 Mins Satish, TK06, 01:4…" at bounding box center [400, 209] width 649 height 215
select select "71800"
select select "855"
select select "tentative"
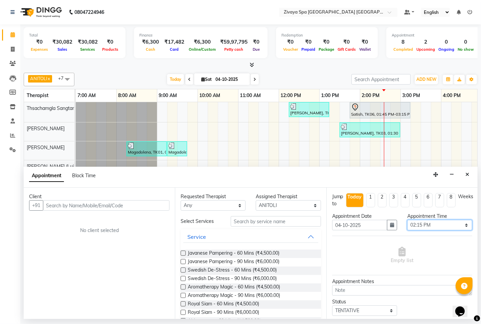
click at [440, 226] on select "Select 08:00 AM 08:15 AM 08:30 AM 08:45 AM 09:00 AM 09:15 AM 09:30 AM 09:45 AM …" at bounding box center [439, 225] width 65 height 10
select select "870"
click at [407, 220] on select "Select 08:00 AM 08:15 AM 08:30 AM 08:45 AM 09:00 AM 09:15 AM 09:30 AM 09:45 AM …" at bounding box center [439, 225] width 65 height 10
click at [88, 207] on input "text" at bounding box center [106, 205] width 126 height 10
paste input "63612452565"
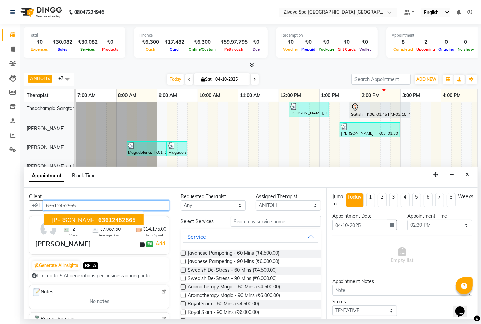
click at [98, 220] on span "63612452565" at bounding box center [116, 219] width 37 height 7
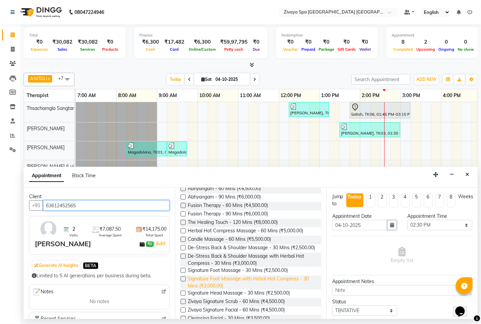
scroll to position [150, 0]
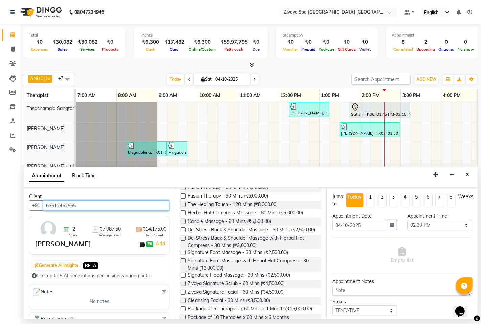
type input "63612452565"
click at [183, 278] on label at bounding box center [183, 275] width 5 height 5
click at [183, 278] on input "checkbox" at bounding box center [183, 276] width 4 height 4
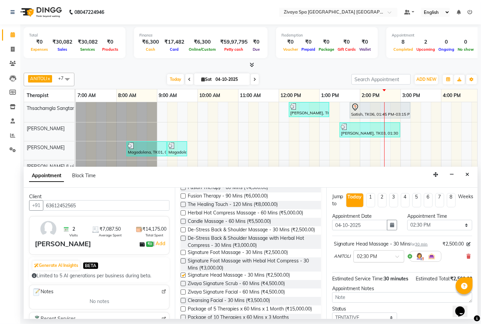
checkbox input "false"
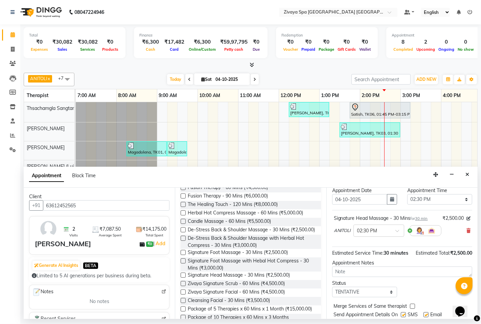
scroll to position [53, 0]
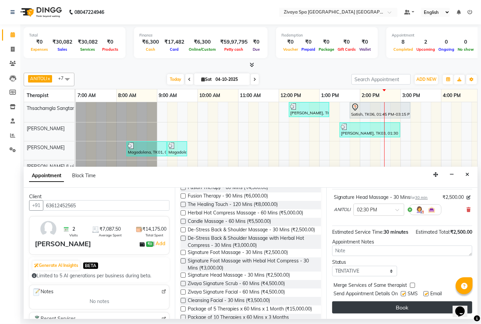
click at [403, 308] on button "Book" at bounding box center [402, 307] width 140 height 12
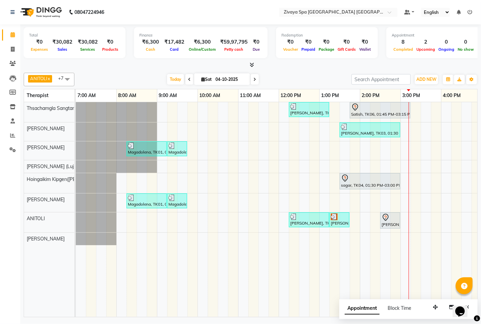
click at [469, 15] on icon at bounding box center [469, 12] width 5 height 5
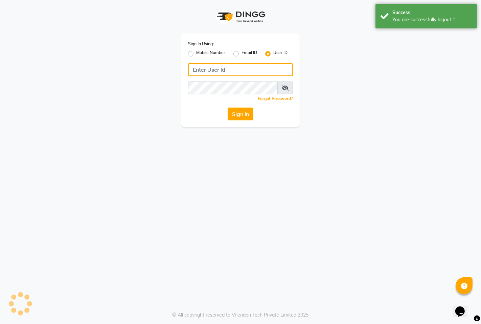
type input "7389901811"
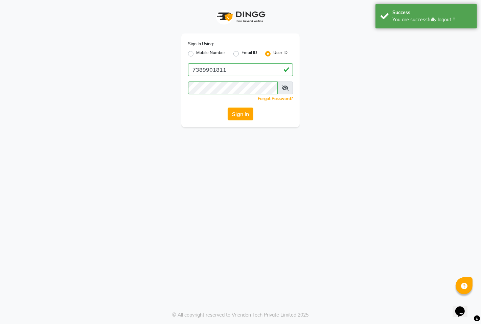
click at [200, 52] on label "Mobile Number" at bounding box center [210, 54] width 29 height 8
click at [200, 52] on input "Mobile Number" at bounding box center [198, 52] width 4 height 4
radio input "true"
radio input "false"
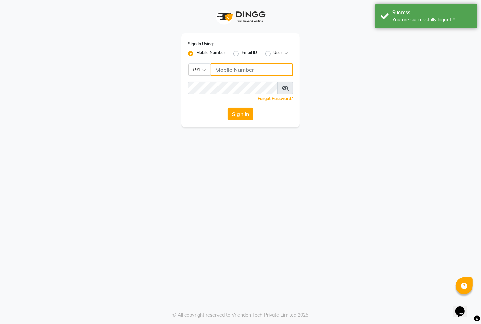
click at [252, 72] on input "Username" at bounding box center [252, 69] width 82 height 13
type input "9366908950"
click at [237, 115] on button "Sign In" at bounding box center [241, 114] width 26 height 13
